Goal: Task Accomplishment & Management: Manage account settings

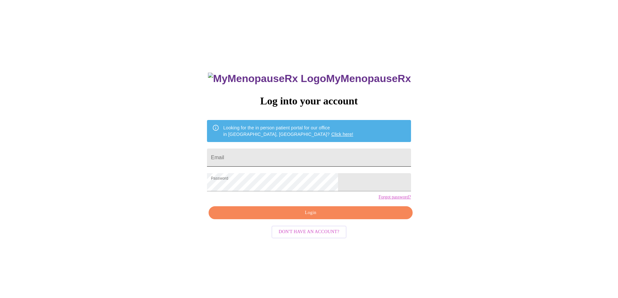
click at [259, 154] on input "Email" at bounding box center [309, 157] width 204 height 18
type input "lorajody1969@gmail.com"
click at [305, 217] on span "Login" at bounding box center [310, 213] width 189 height 8
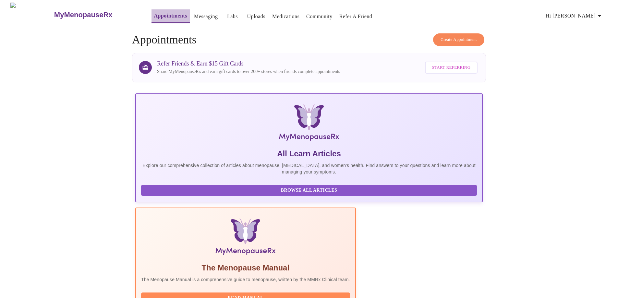
click at [154, 13] on link "Appointments" at bounding box center [170, 15] width 33 height 9
